Goal: Information Seeking & Learning: Learn about a topic

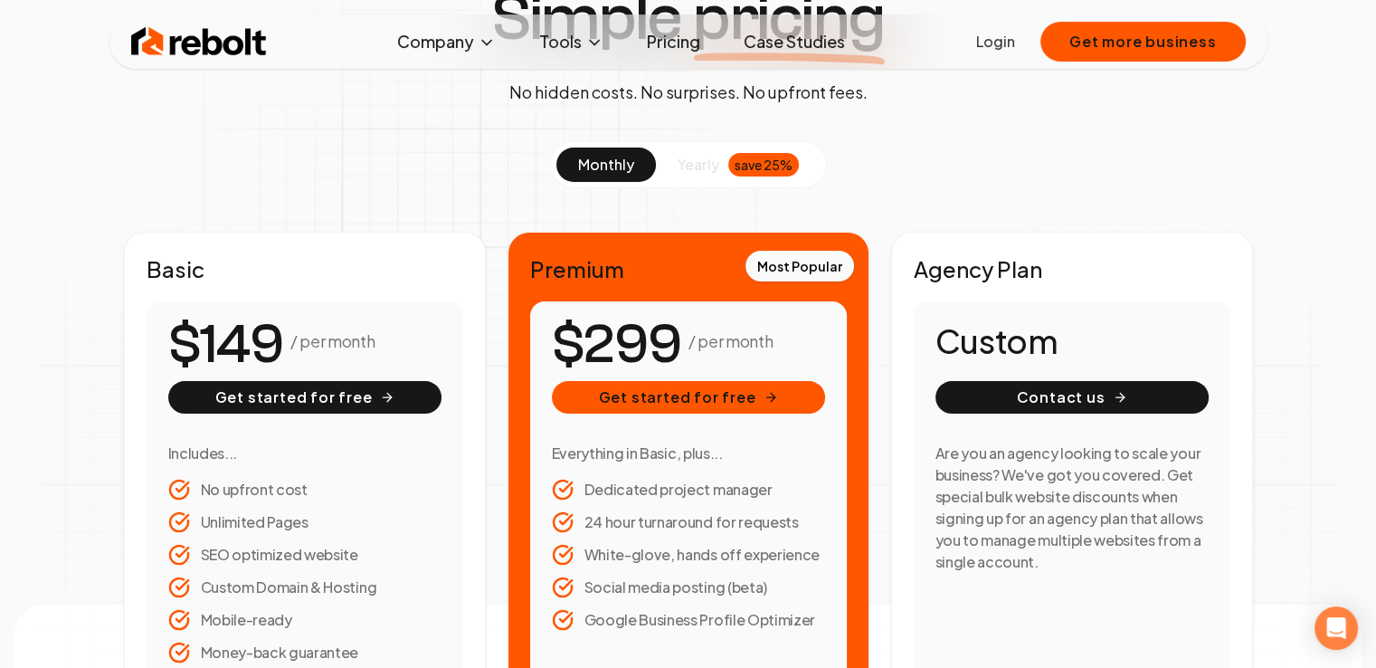
scroll to position [166, 0]
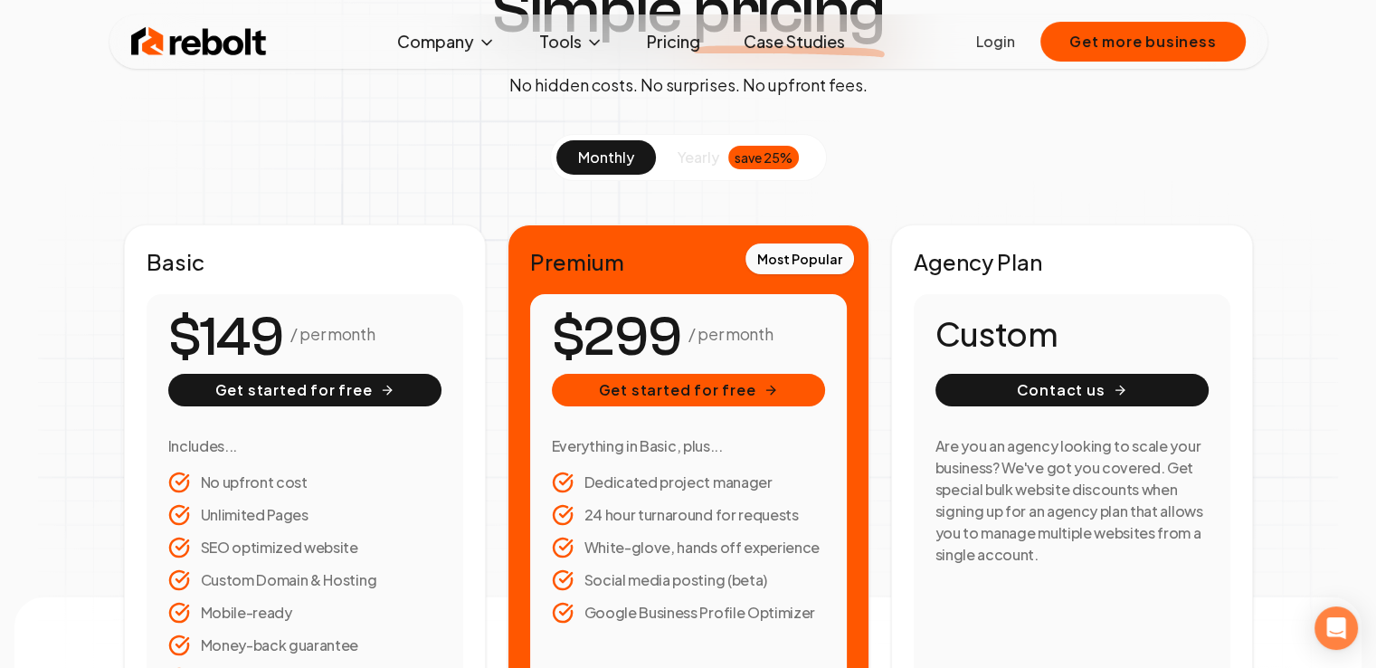
click at [697, 155] on span "yearly" at bounding box center [699, 158] width 42 height 22
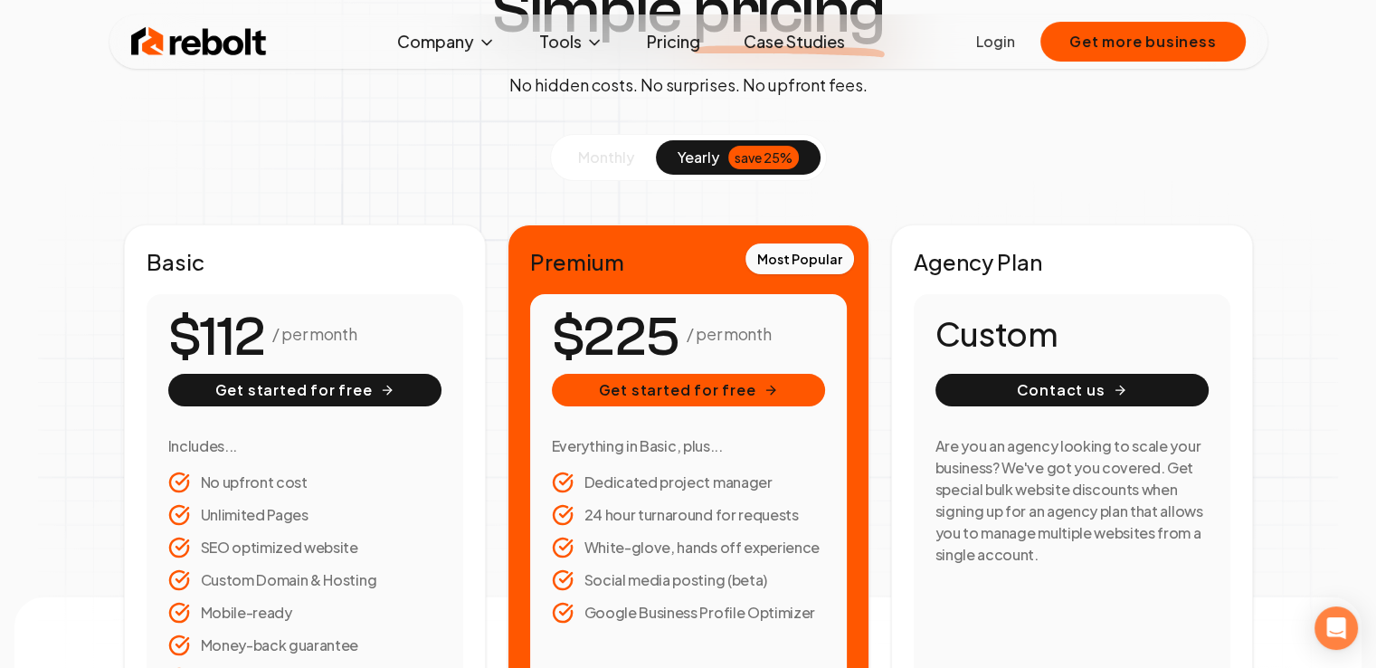
click at [601, 156] on span "monthly" at bounding box center [606, 156] width 56 height 19
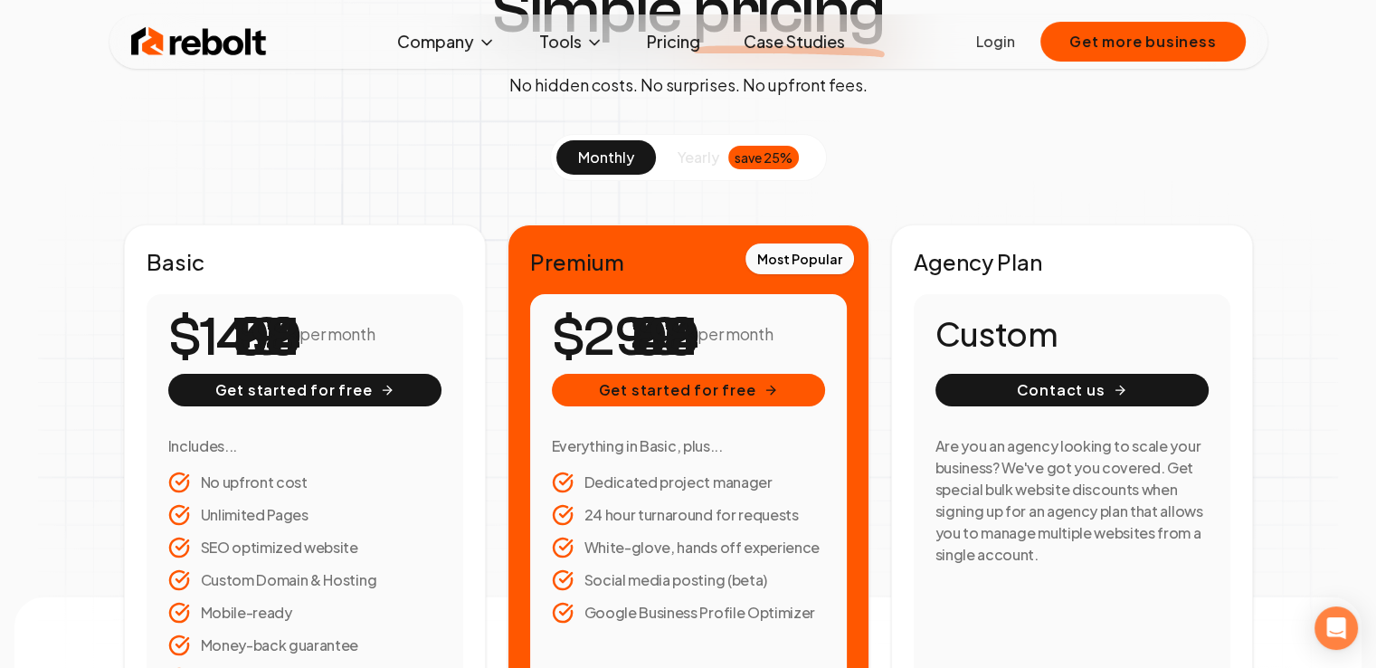
click at [695, 150] on span "yearly" at bounding box center [699, 158] width 42 height 22
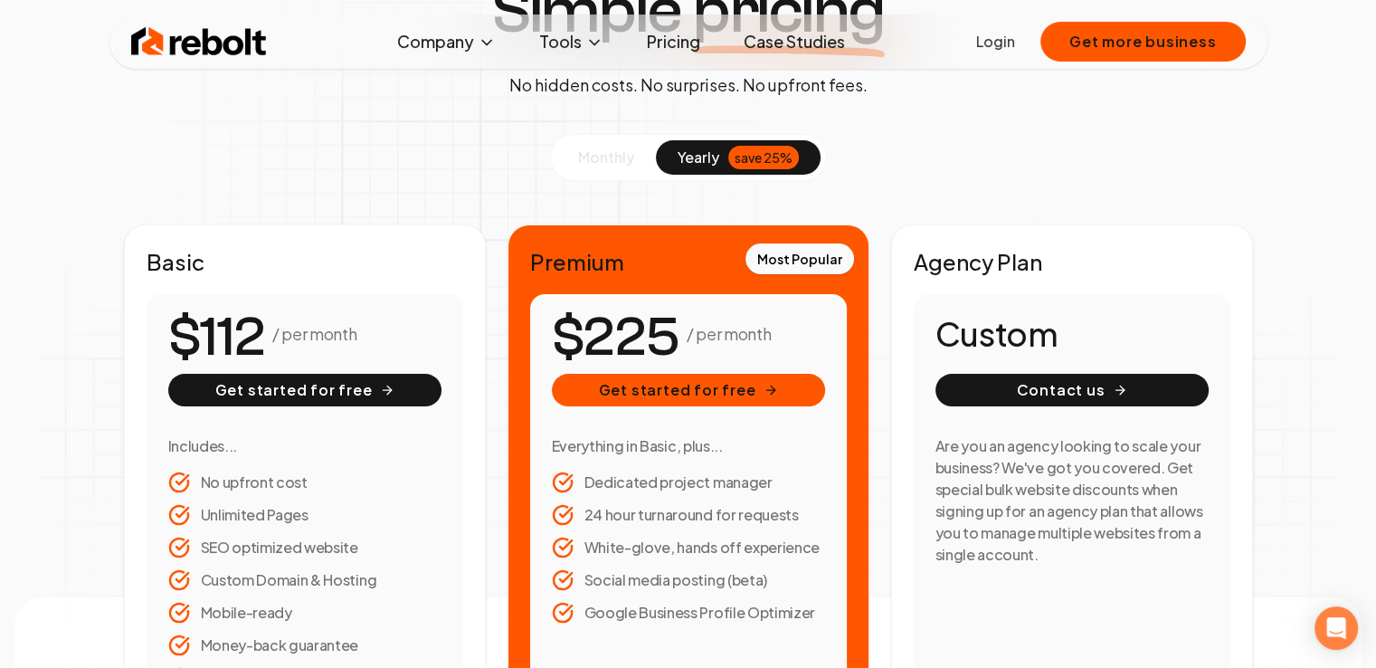
click at [608, 165] on span "monthly" at bounding box center [606, 156] width 56 height 19
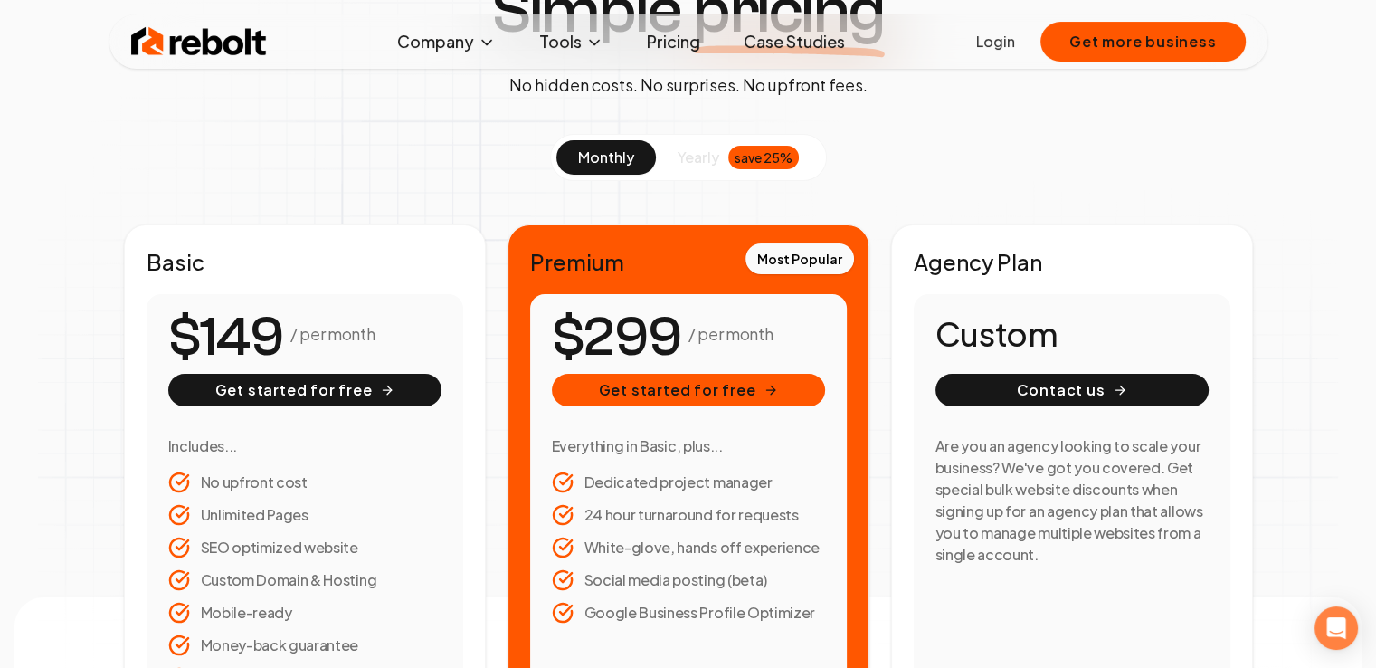
click at [713, 157] on span "yearly" at bounding box center [699, 158] width 42 height 22
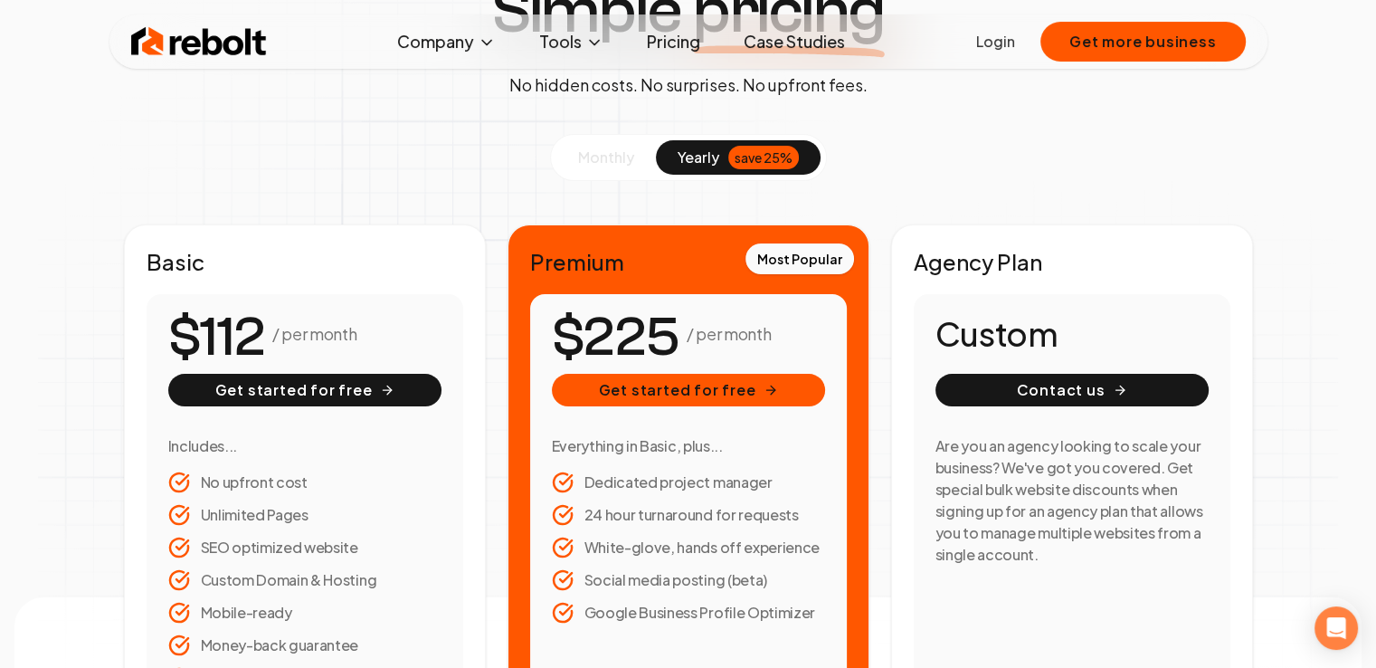
click at [608, 161] on span "monthly" at bounding box center [606, 156] width 56 height 19
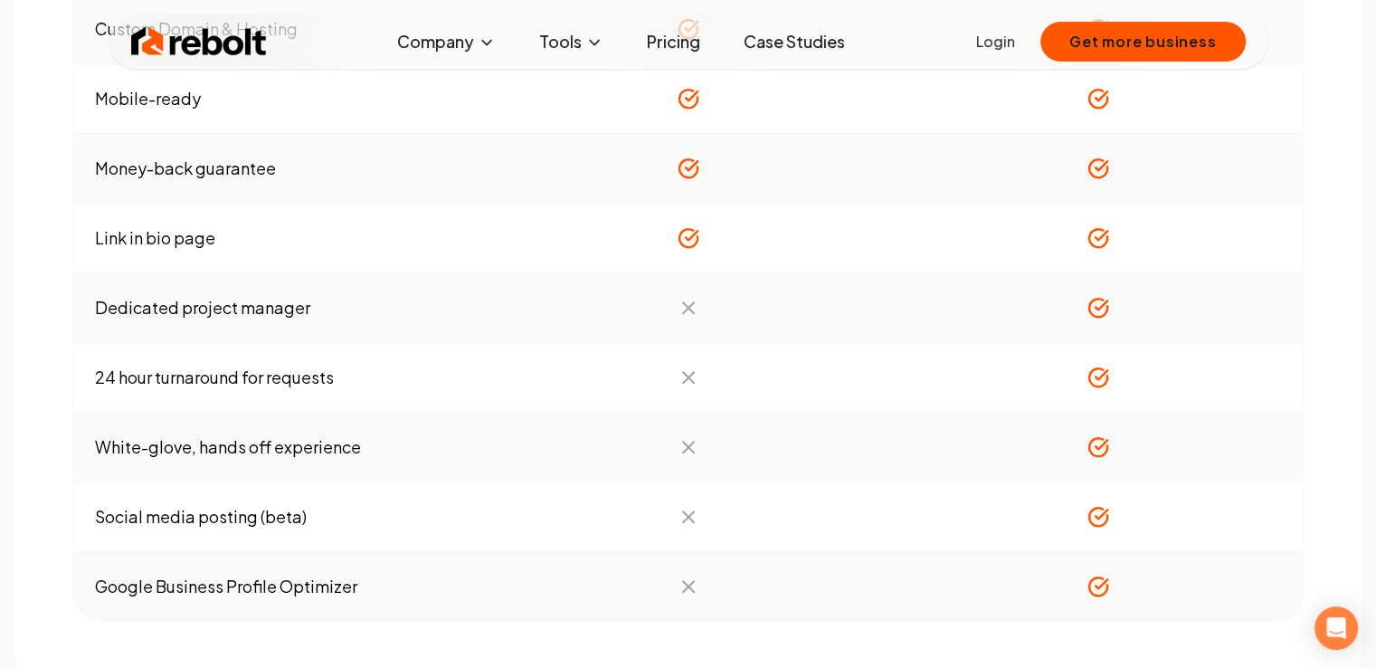
scroll to position [1554, 0]
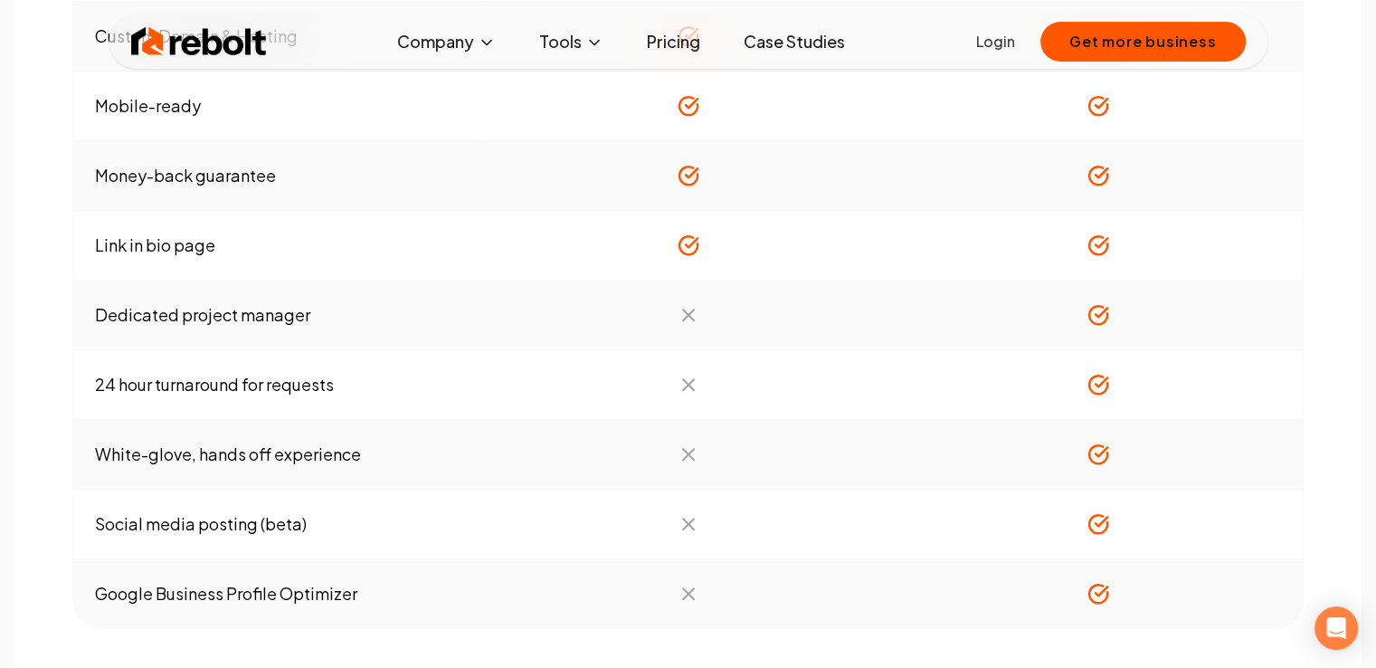
click at [224, 175] on td "Money-back guarantee" at bounding box center [278, 176] width 410 height 70
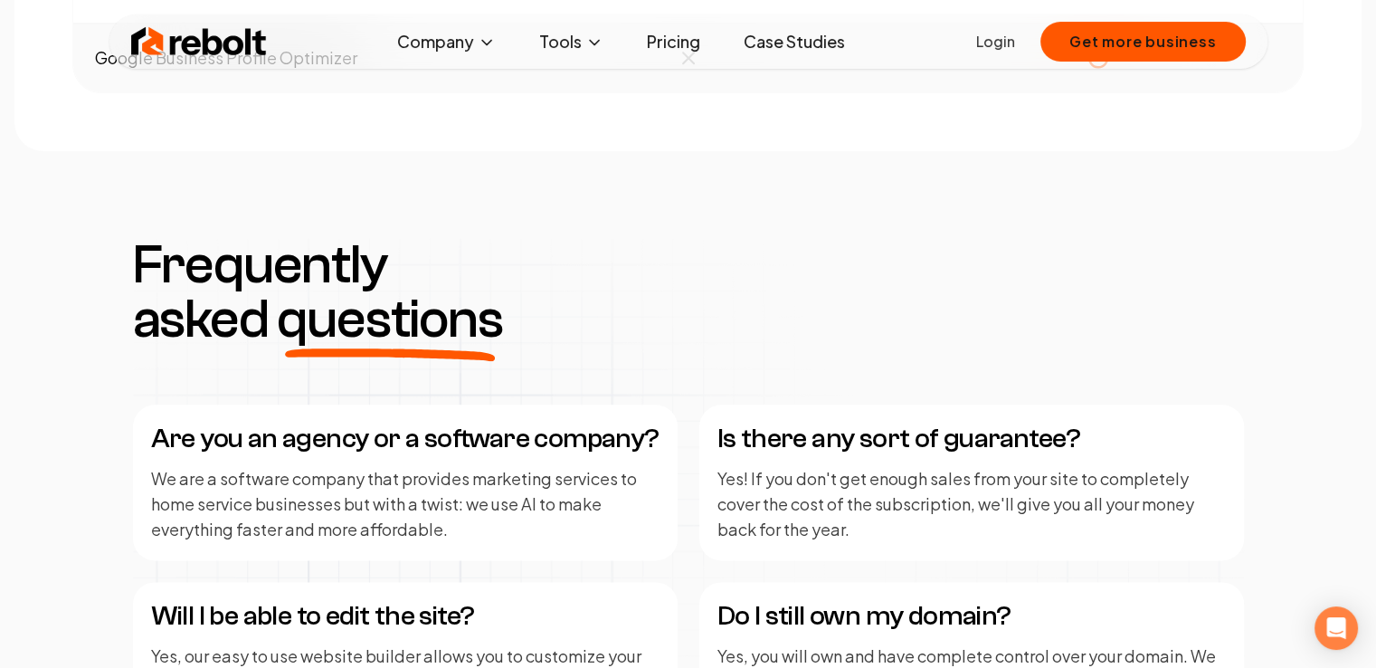
scroll to position [2206, 0]
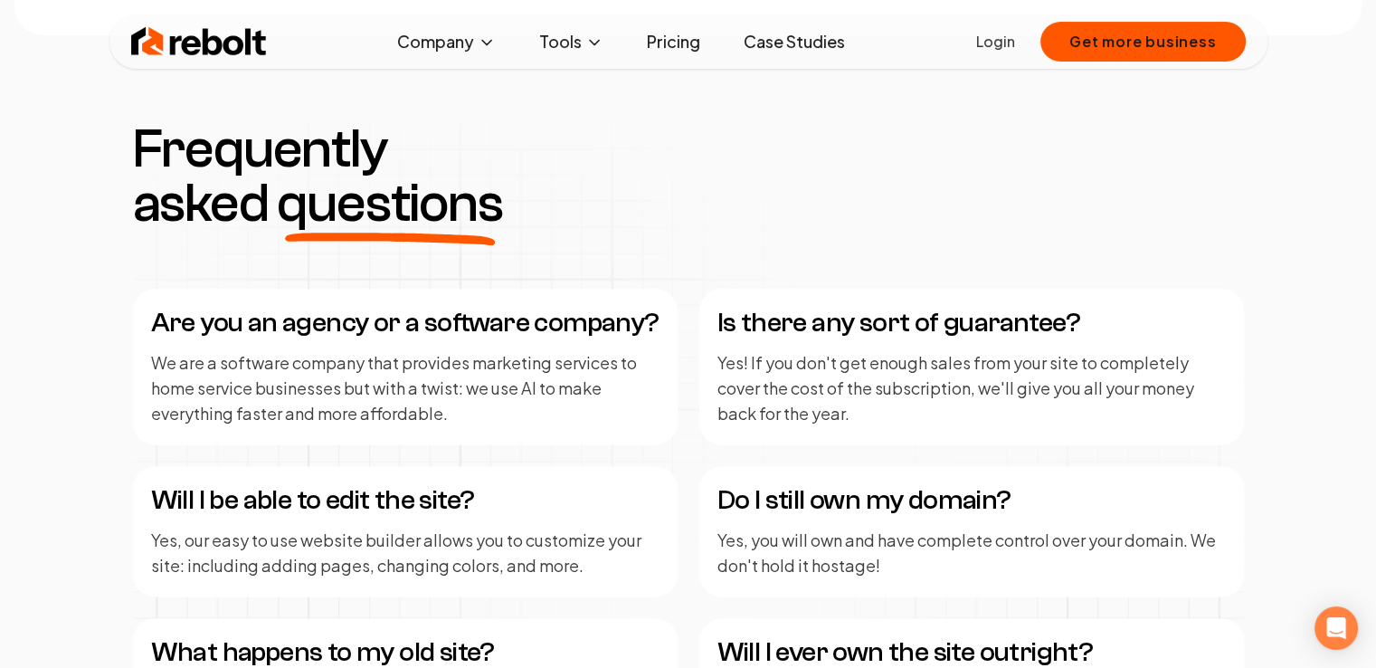
click at [1026, 324] on h4 "Is there any sort of guarantee?" at bounding box center [971, 323] width 508 height 33
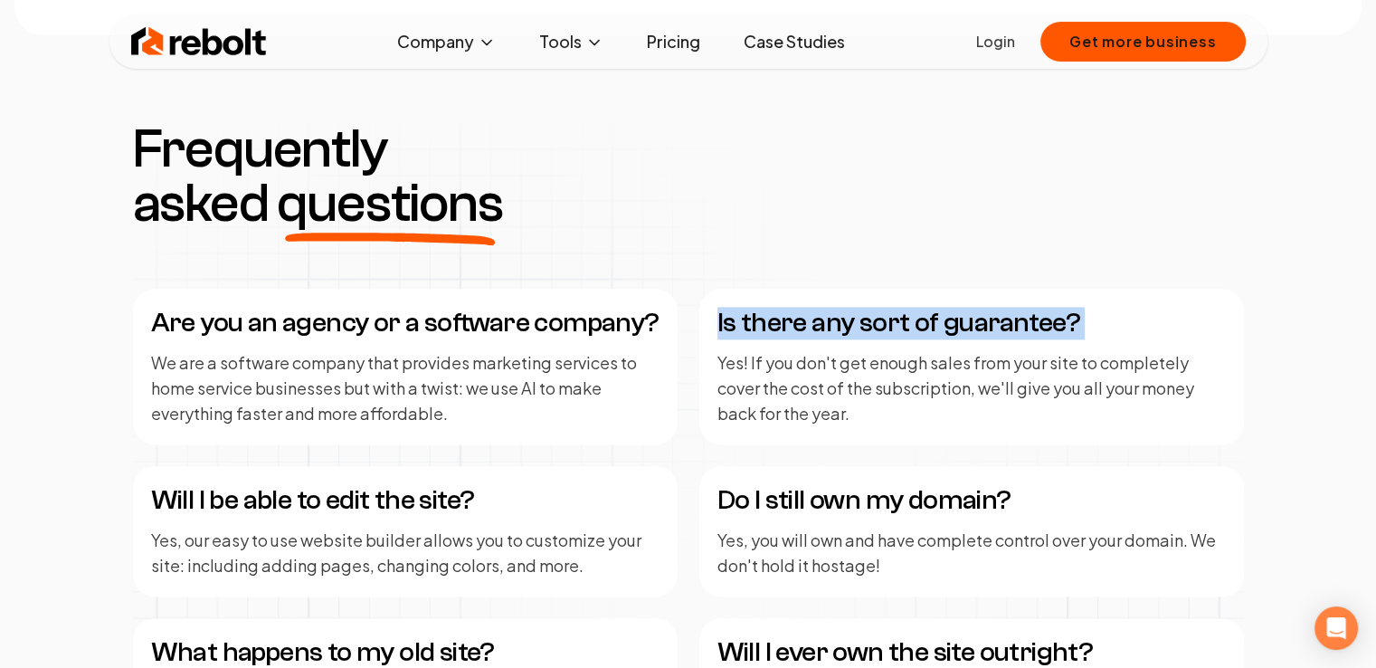
click at [1026, 324] on h4 "Is there any sort of guarantee?" at bounding box center [971, 323] width 508 height 33
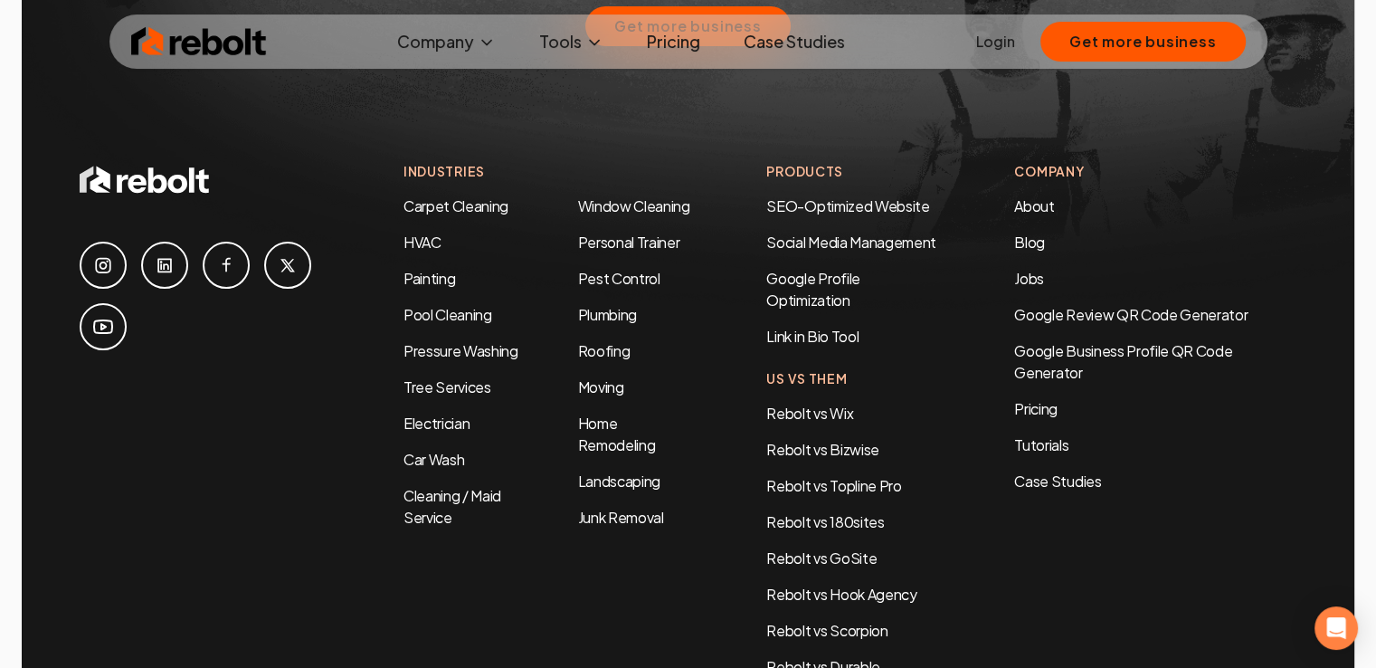
scroll to position [3588, 0]
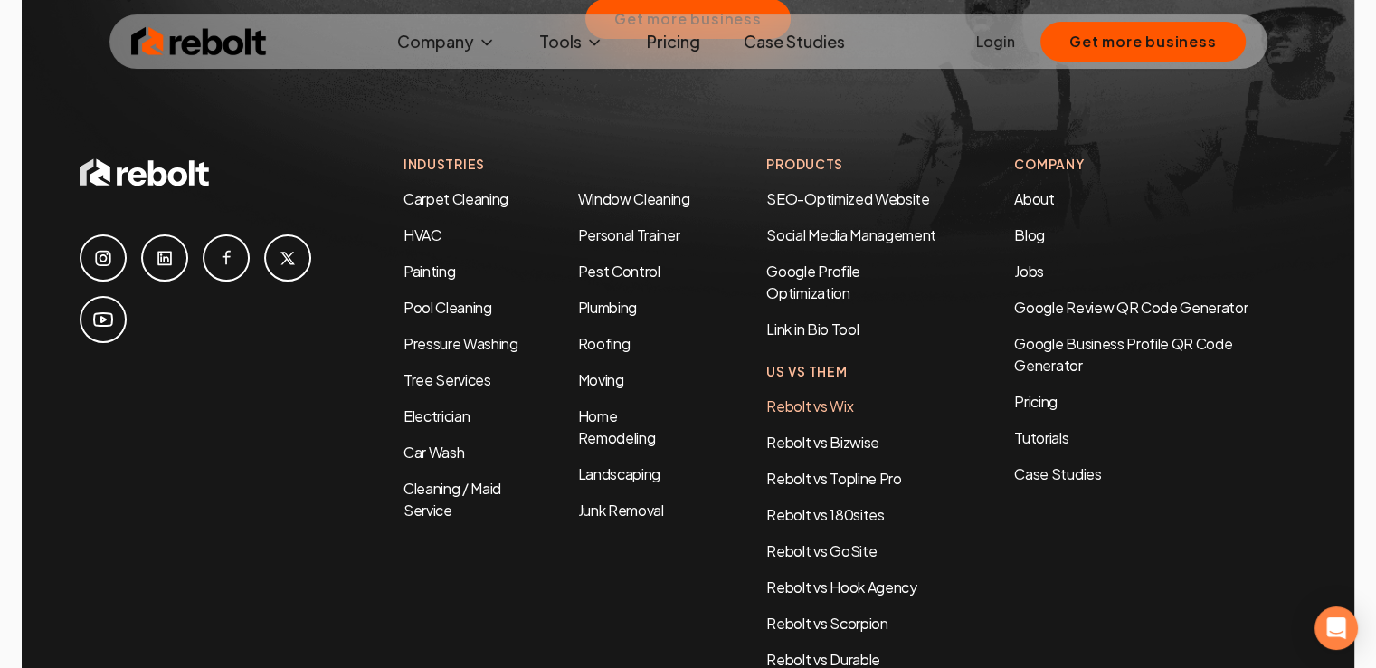
click at [823, 396] on link "Rebolt vs Wix" at bounding box center [809, 405] width 87 height 19
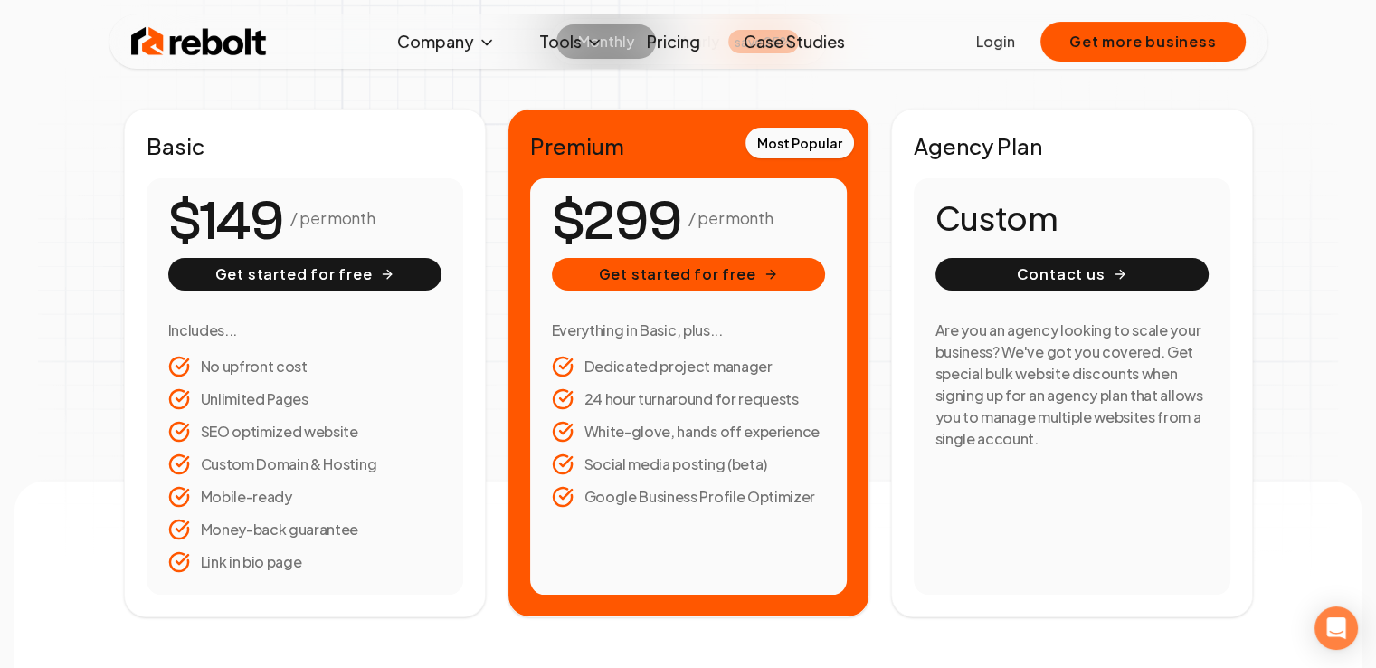
scroll to position [267, 0]
